Goal: Task Accomplishment & Management: Complete application form

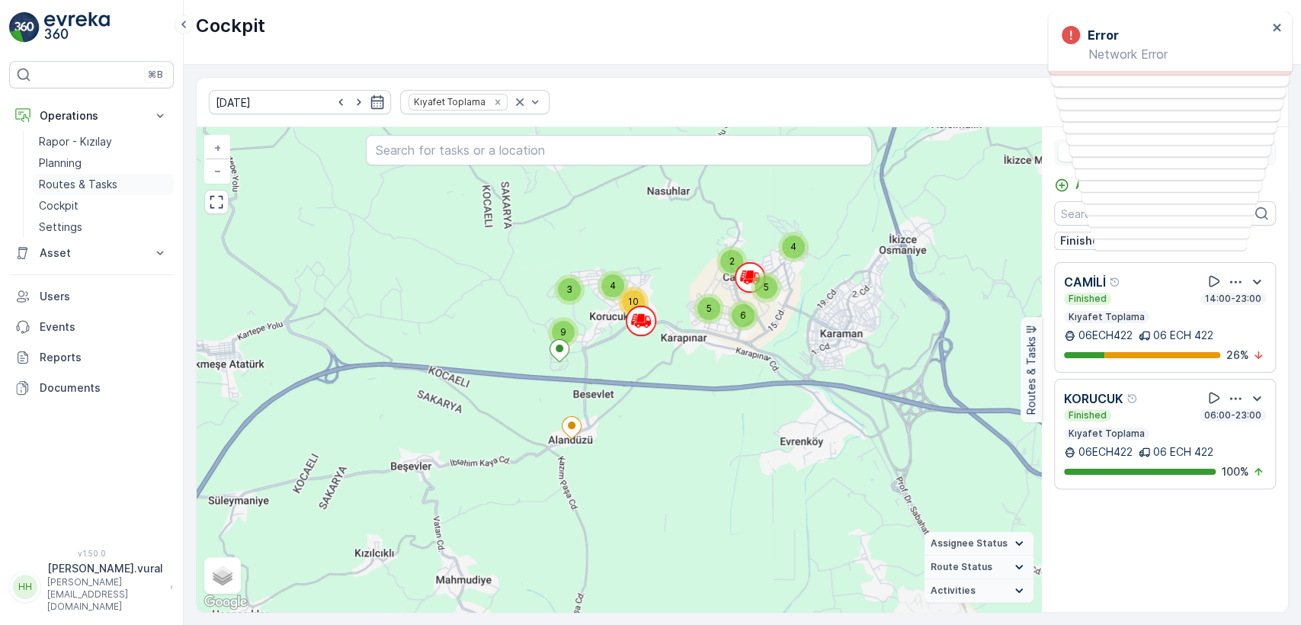
click at [105, 191] on p "Routes & Tasks" at bounding box center [78, 184] width 79 height 15
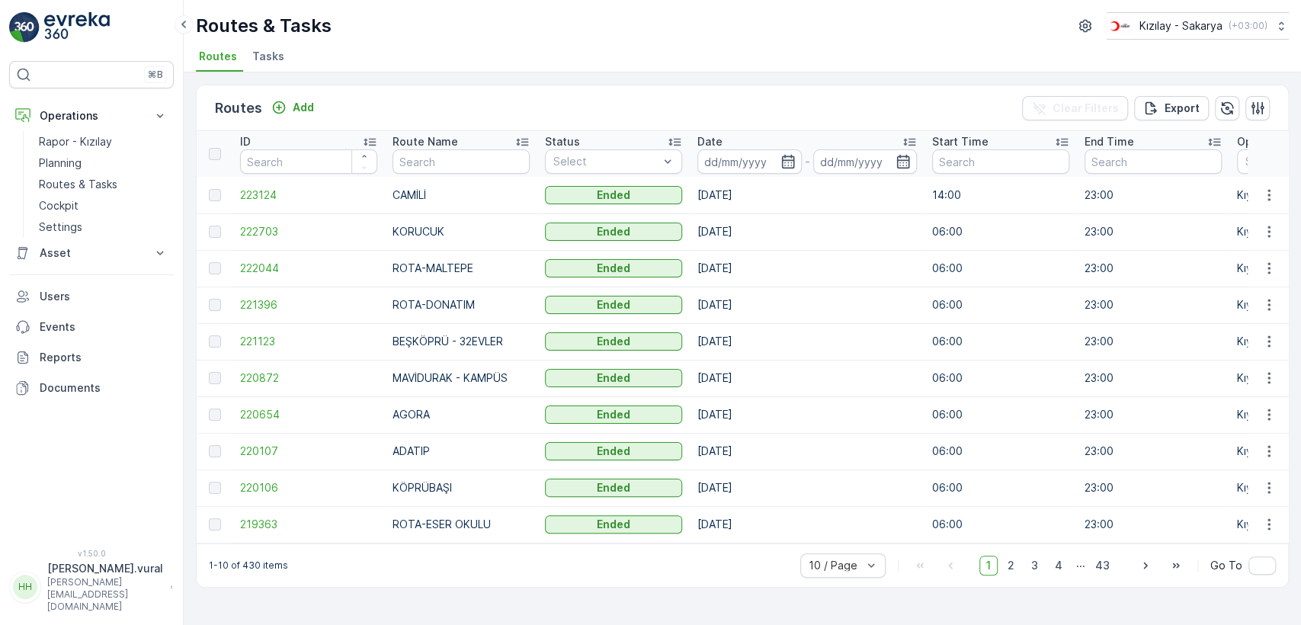
click at [321, 105] on div "Routes Add Clear Filters Export" at bounding box center [742, 108] width 1091 height 46
click at [305, 107] on p "Add" at bounding box center [303, 107] width 21 height 15
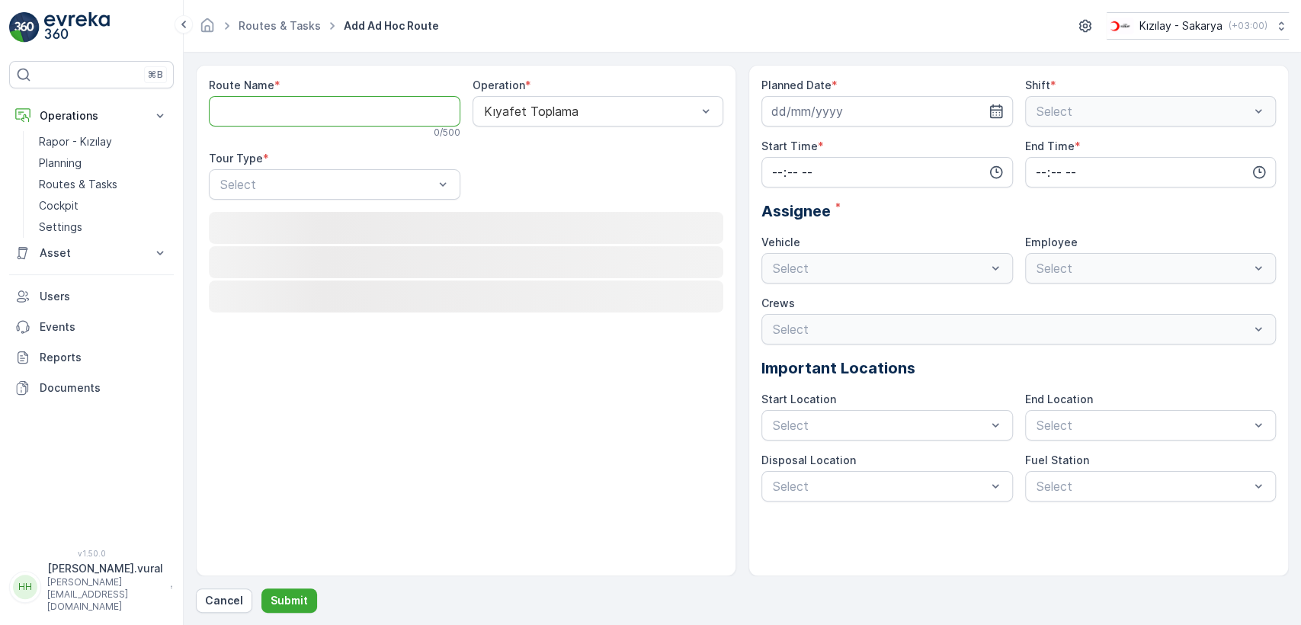
click at [303, 102] on Name "Route Name" at bounding box center [335, 111] width 252 height 30
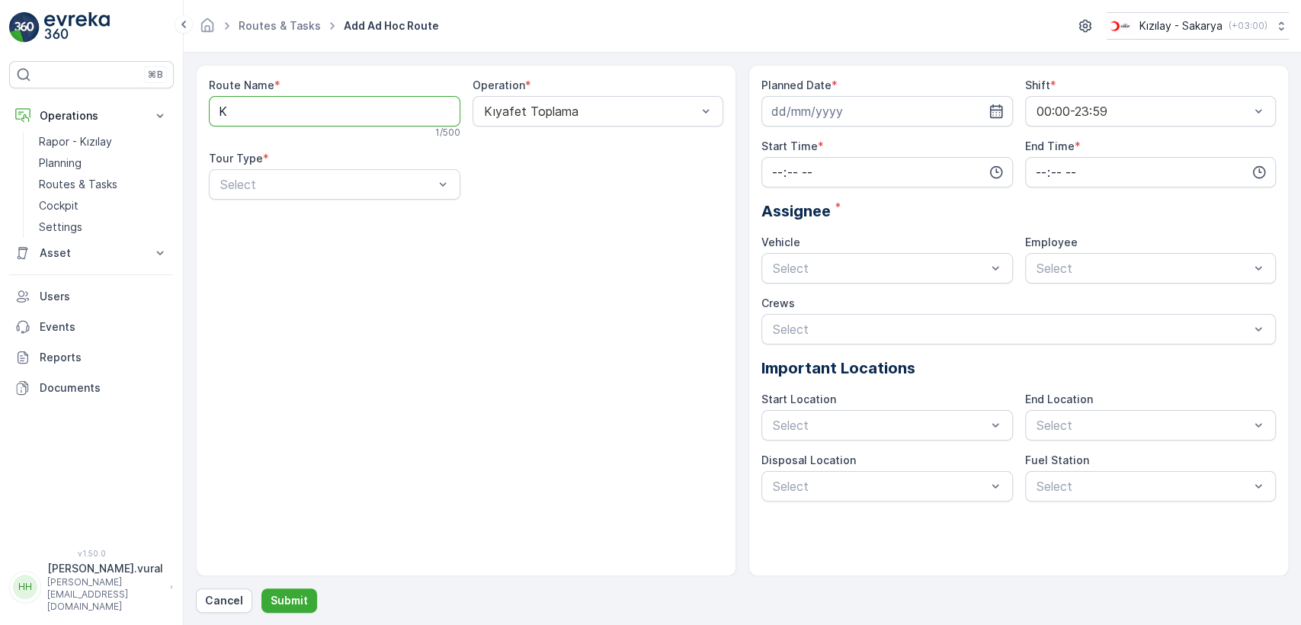
type Name "KARAMAN"
drag, startPoint x: 297, startPoint y: 176, endPoint x: 285, endPoint y: 213, distance: 39.3
click at [280, 223] on div "Static" at bounding box center [334, 222] width 233 height 14
click at [549, 197] on div "Select" at bounding box center [599, 184] width 252 height 30
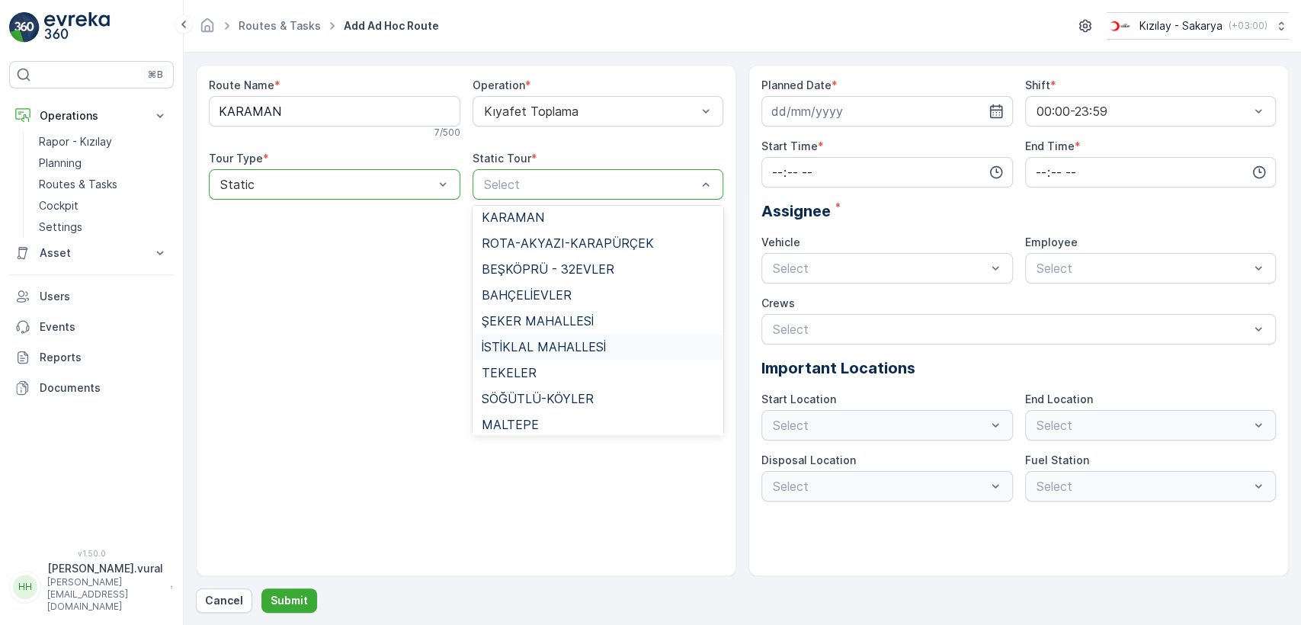
scroll to position [1014, 0]
click at [523, 233] on div "KARAMAN" at bounding box center [599, 245] width 252 height 26
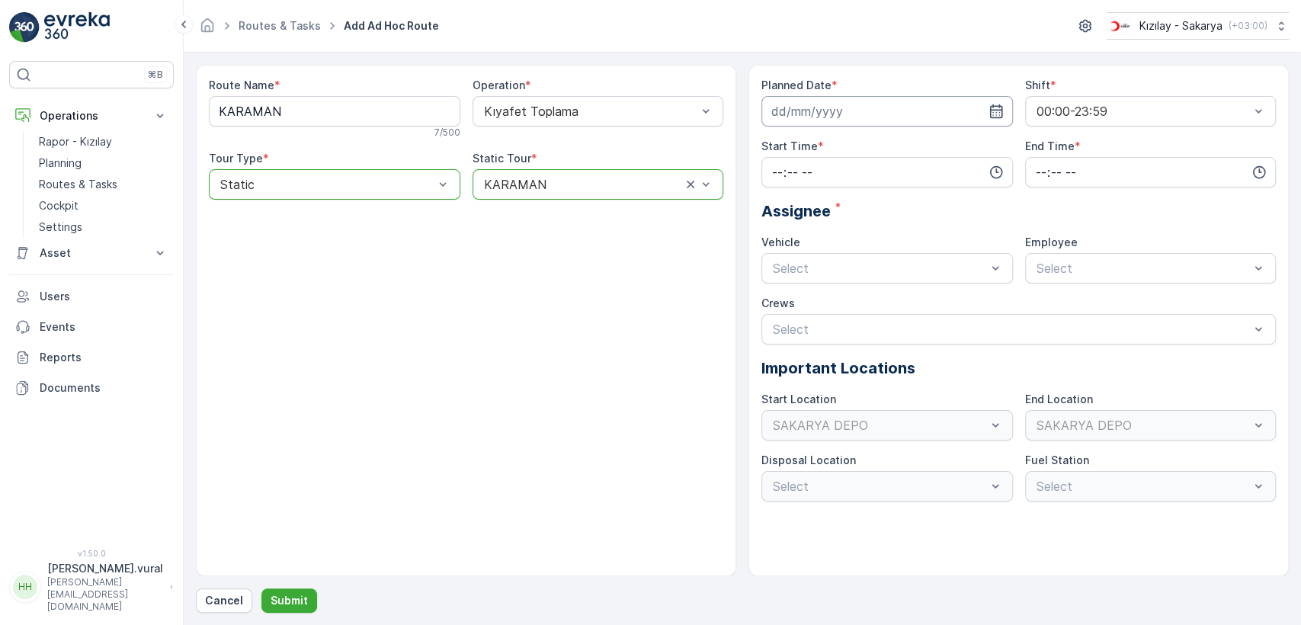
click at [877, 116] on input at bounding box center [887, 111] width 252 height 30
drag, startPoint x: 850, startPoint y: 155, endPoint x: 796, endPoint y: 87, distance: 87.4
click at [796, 87] on label "Planned Date" at bounding box center [796, 85] width 70 height 13
click at [796, 101] on input at bounding box center [887, 111] width 252 height 30
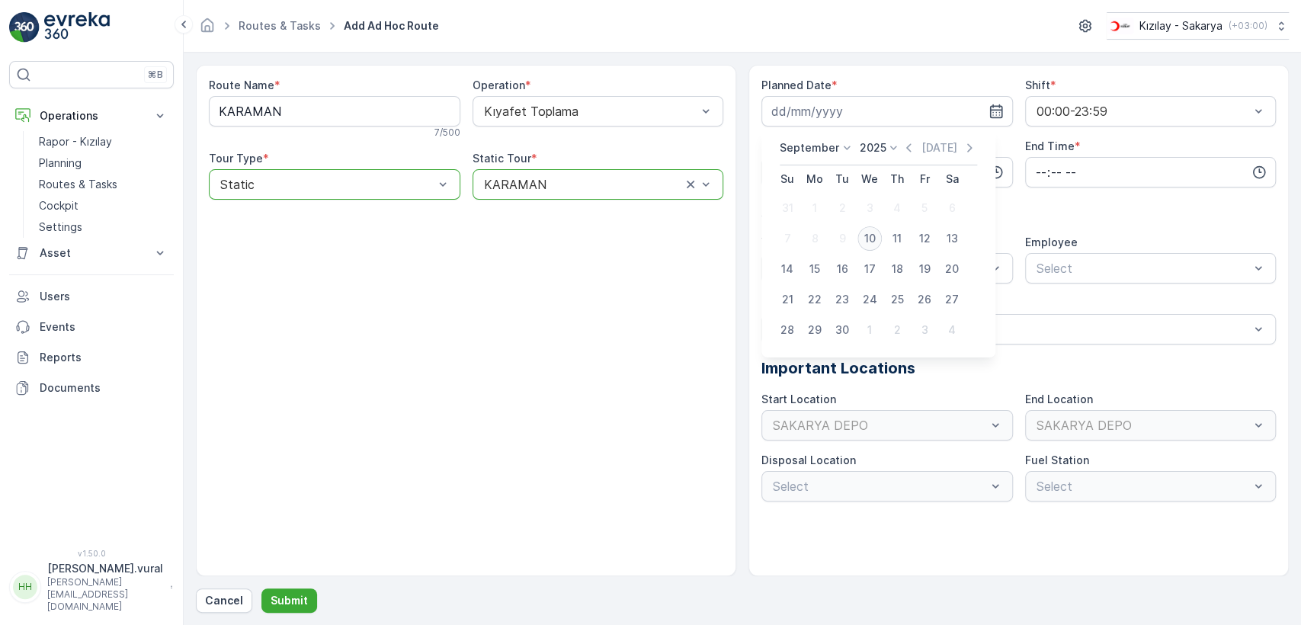
click at [877, 239] on div "10" at bounding box center [869, 238] width 24 height 24
type input "[DATE]"
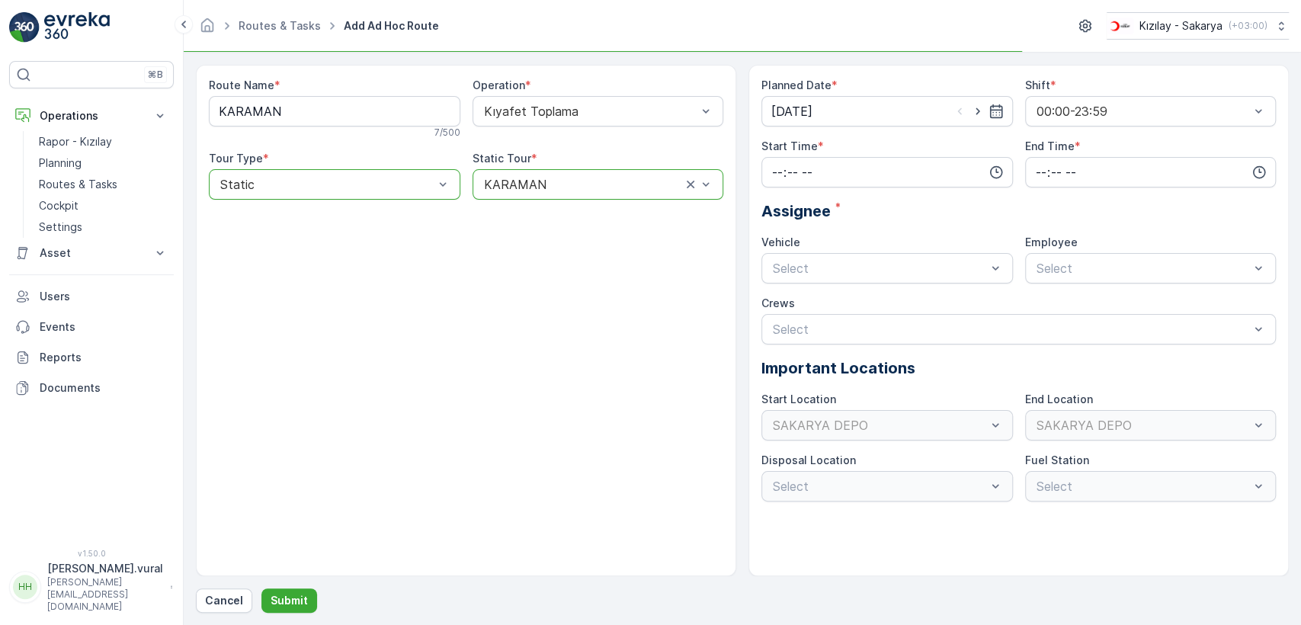
click at [853, 155] on div "Start Time *" at bounding box center [887, 163] width 252 height 49
click at [850, 166] on input "time" at bounding box center [887, 172] width 252 height 30
click at [773, 316] on div "06" at bounding box center [778, 326] width 26 height 21
type input "06:00"
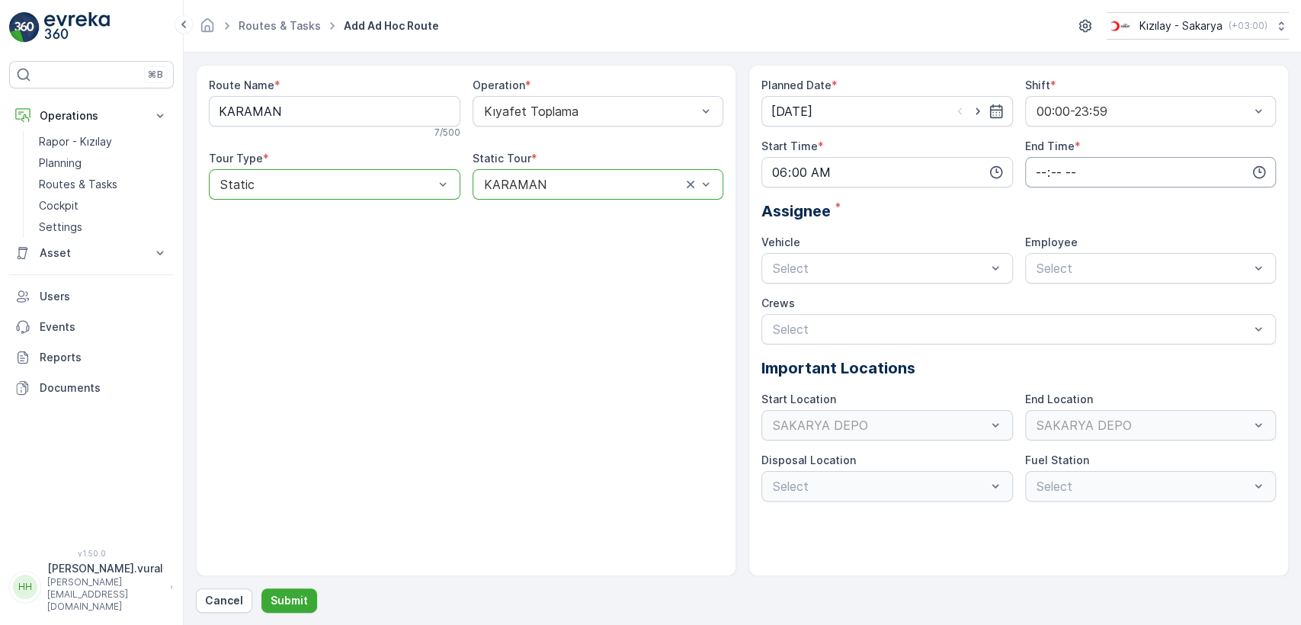
click at [1056, 159] on input "time" at bounding box center [1151, 172] width 252 height 30
click at [1035, 322] on span "23" at bounding box center [1040, 326] width 12 height 15
type input "23:00"
click at [851, 338] on div "06 ECH 422" at bounding box center [887, 332] width 252 height 26
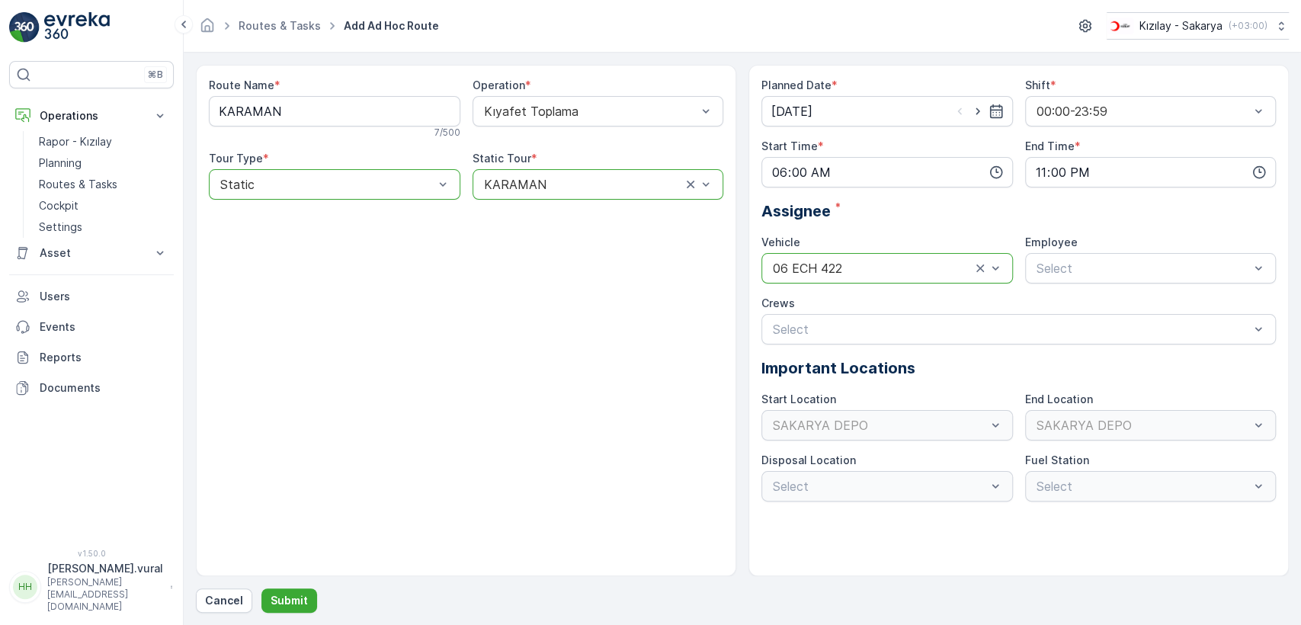
click at [847, 304] on div "Crews" at bounding box center [1018, 303] width 514 height 15
click at [845, 315] on div "Select" at bounding box center [1018, 329] width 514 height 30
click at [841, 320] on p "Select" at bounding box center [1011, 329] width 476 height 18
click at [1097, 285] on div "Planned Date * [DATE] Shift * 00:00-23:59 Start Time * 06:00 End Time * 23:00 A…" at bounding box center [1018, 290] width 514 height 424
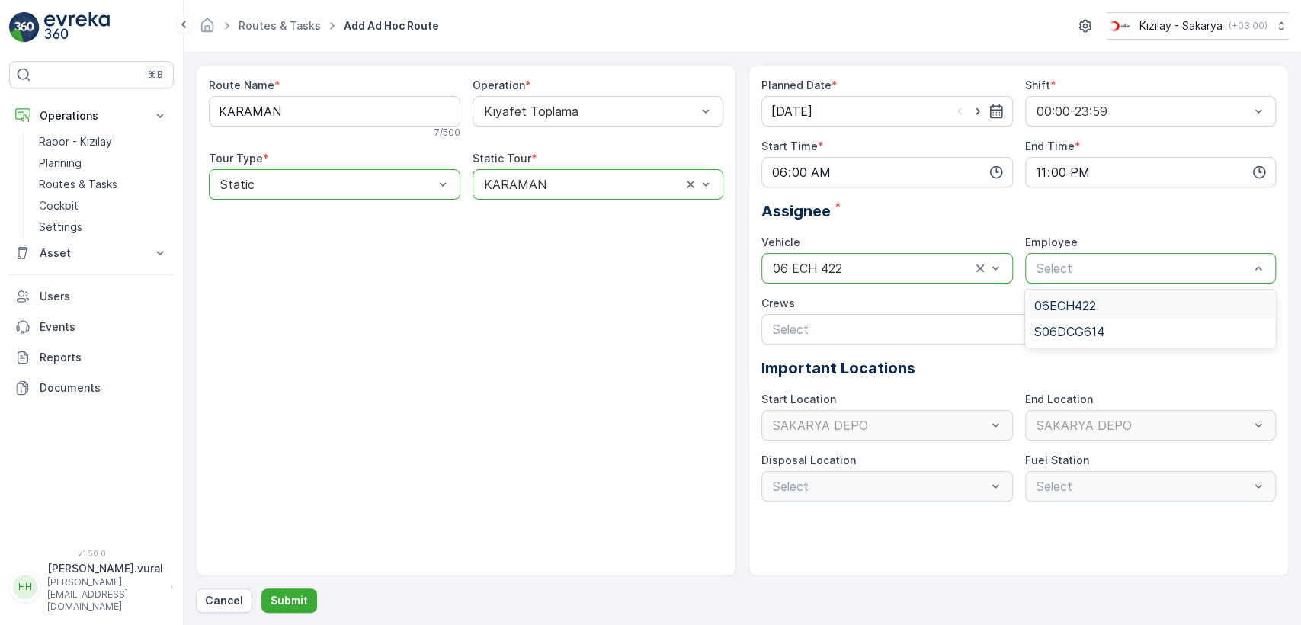
click at [1076, 299] on span "06ECH422" at bounding box center [1065, 306] width 62 height 14
click at [828, 332] on div at bounding box center [1010, 329] width 479 height 14
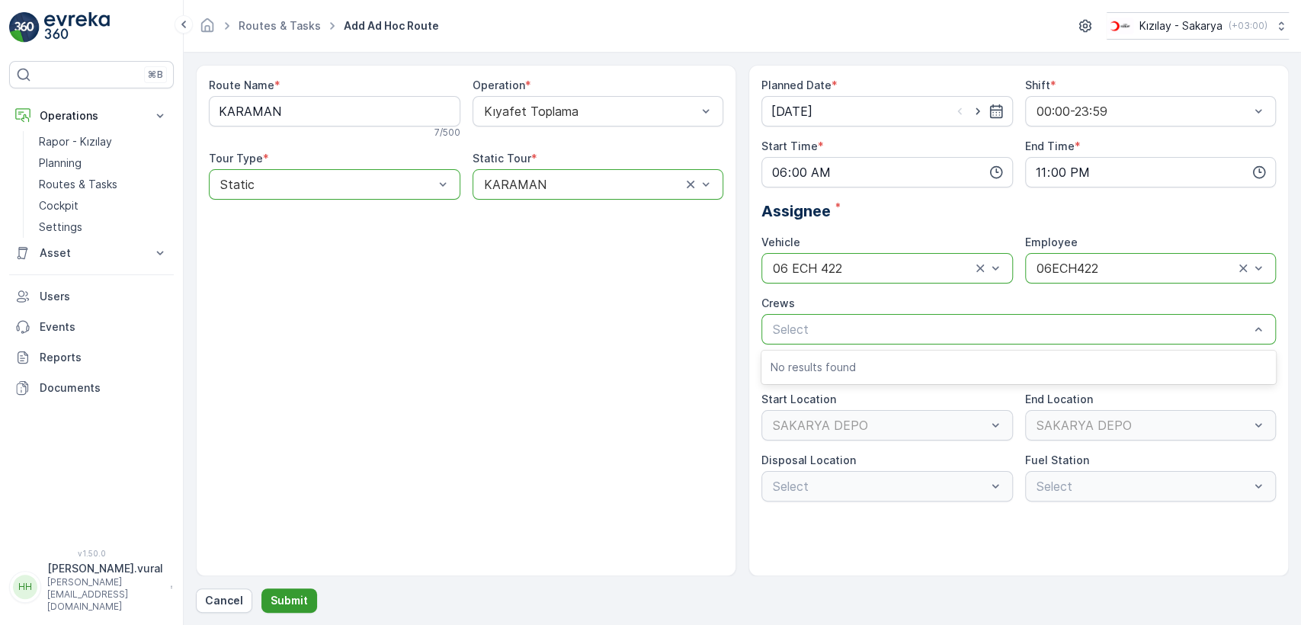
click at [283, 596] on p "Submit" at bounding box center [289, 600] width 37 height 15
